Goal: Task Accomplishment & Management: Manage account settings

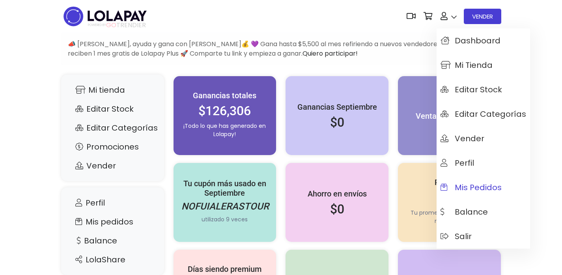
click at [475, 183] on span "Mis pedidos" at bounding box center [471, 187] width 61 height 9
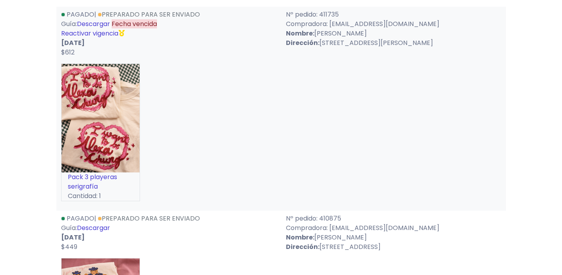
scroll to position [282, 0]
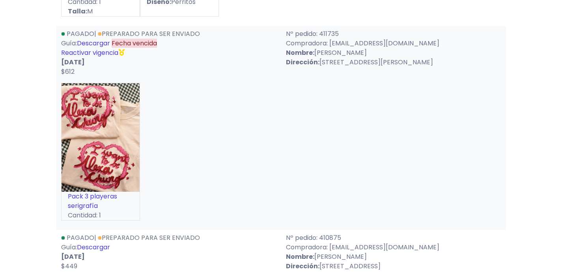
click at [101, 51] on link "Reactivar vigencia" at bounding box center [89, 52] width 57 height 9
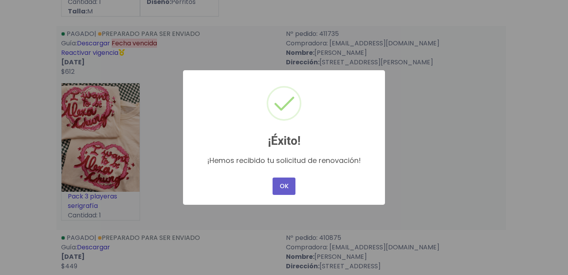
click at [287, 190] on button "OK" at bounding box center [284, 186] width 23 height 17
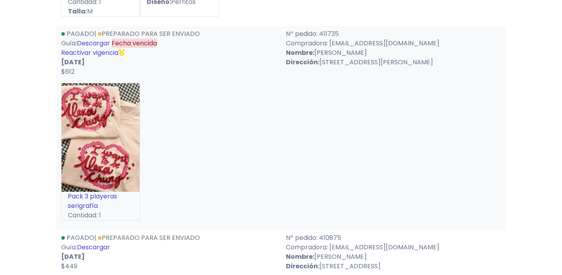
scroll to position [335, 0]
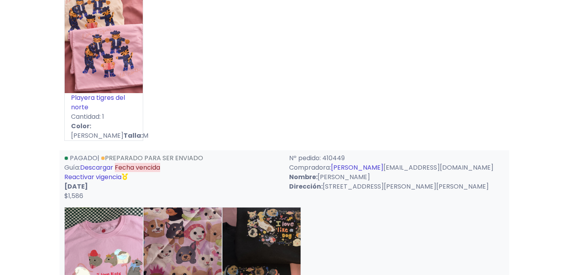
scroll to position [611, 0]
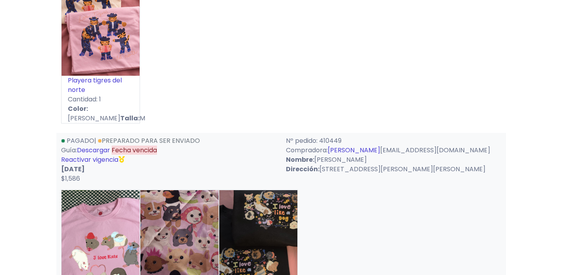
click at [109, 155] on link "Reactivar vigencia" at bounding box center [89, 159] width 57 height 9
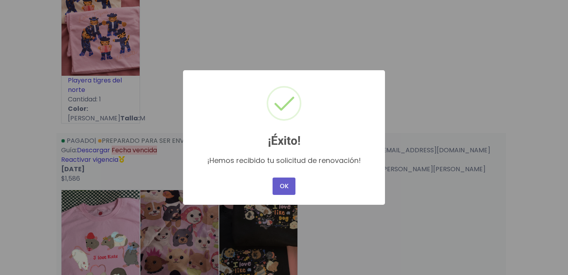
click at [287, 180] on button "OK" at bounding box center [284, 186] width 23 height 17
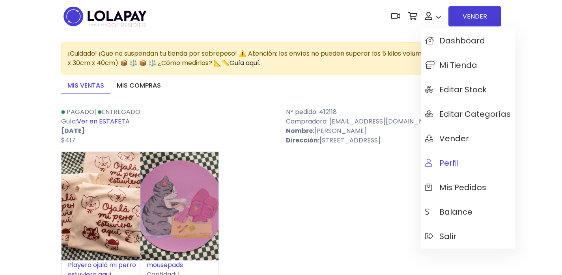
click at [456, 163] on span "Perfil" at bounding box center [442, 163] width 34 height 9
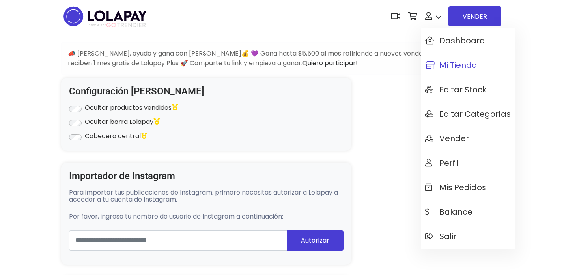
click at [453, 65] on span "Mi tienda" at bounding box center [451, 65] width 52 height 9
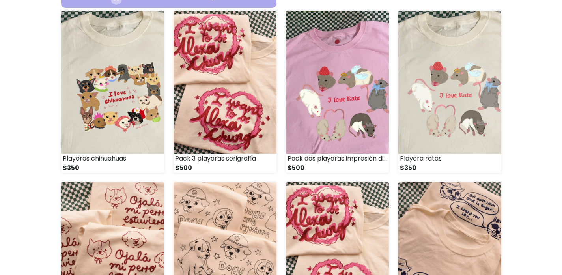
scroll to position [132, 0]
